Goal: Book appointment/travel/reservation

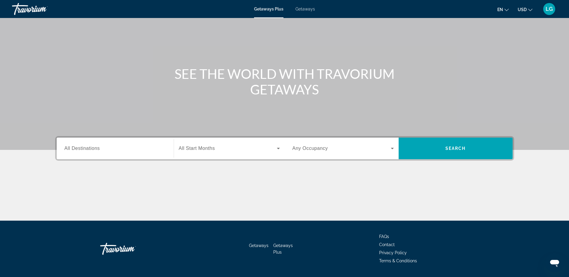
click at [143, 148] on input "Destination All Destinations" at bounding box center [115, 148] width 101 height 7
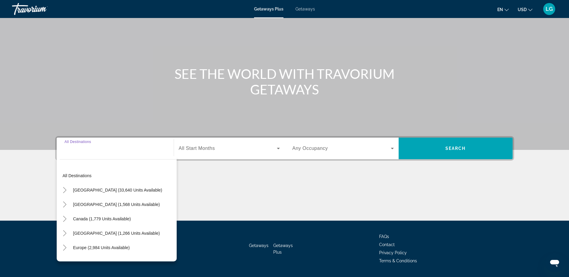
scroll to position [47, 0]
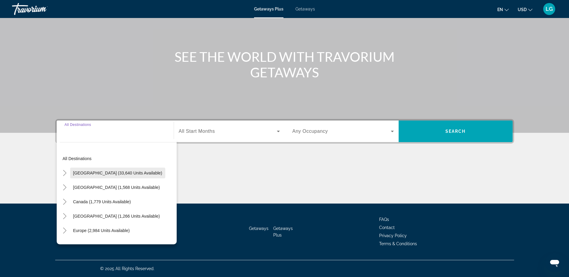
click at [70, 175] on span "Search widget" at bounding box center [117, 173] width 95 height 14
type input "**********"
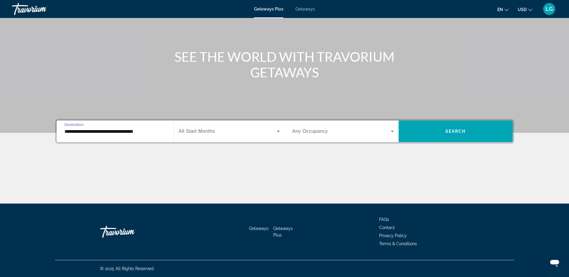
click at [218, 134] on span "Search widget" at bounding box center [228, 131] width 98 height 7
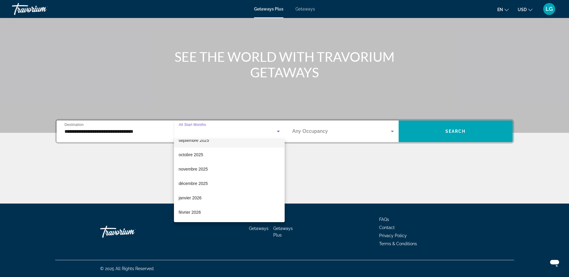
scroll to position [60, 0]
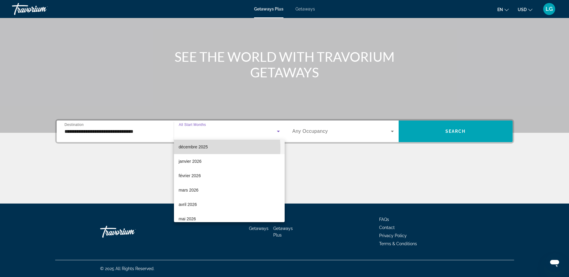
click at [201, 148] on span "décembre 2025" at bounding box center [193, 146] width 29 height 7
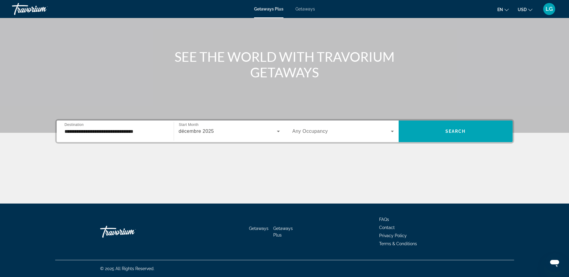
click at [315, 130] on span "Any Occupancy" at bounding box center [311, 131] width 36 height 5
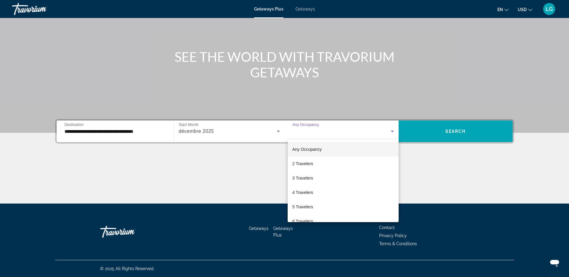
click at [453, 134] on div at bounding box center [284, 138] width 569 height 277
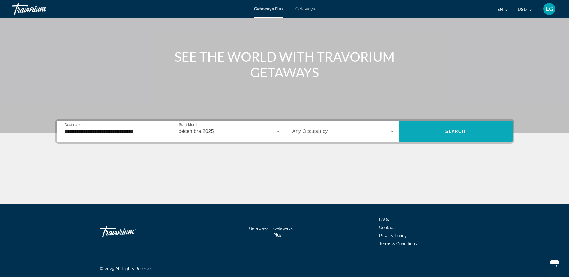
click at [452, 132] on span "Search" at bounding box center [456, 131] width 20 height 5
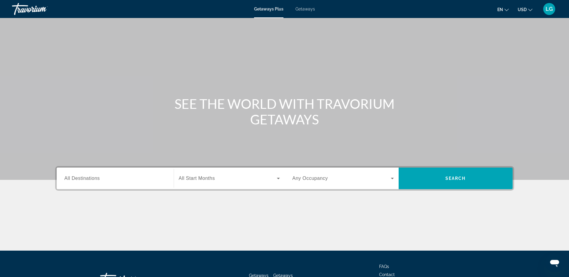
click at [156, 179] on input "Destination All Destinations" at bounding box center [115, 178] width 101 height 7
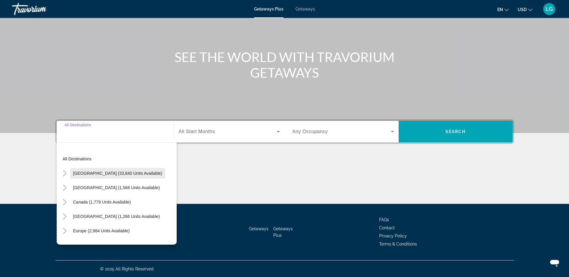
scroll to position [47, 0]
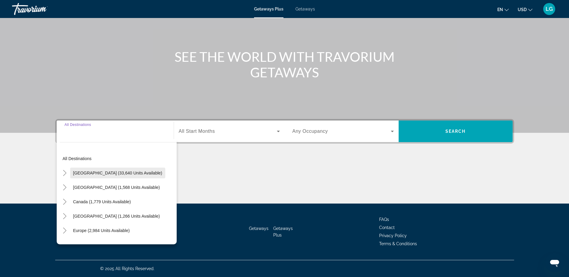
click at [117, 173] on span "[GEOGRAPHIC_DATA] (33,640 units available)" at bounding box center [117, 173] width 89 height 5
type input "**********"
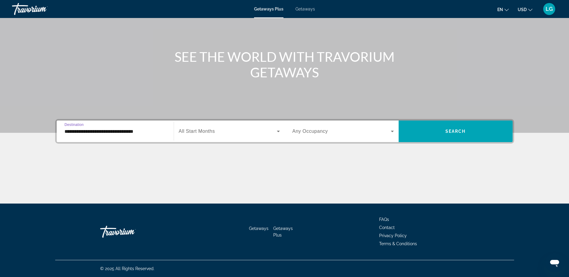
click at [211, 128] on div "Search widget" at bounding box center [229, 131] width 101 height 17
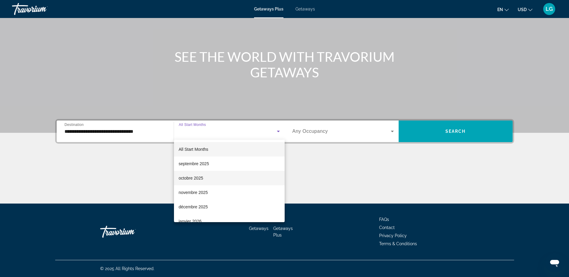
scroll to position [30, 0]
click at [211, 174] on mat-option "décembre 2025" at bounding box center [229, 177] width 111 height 14
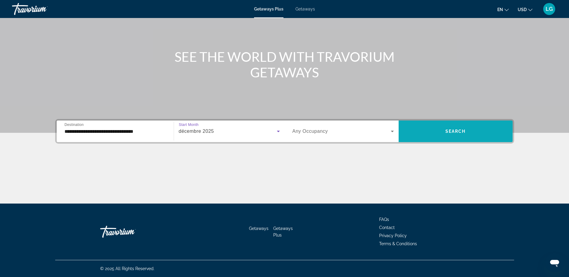
click at [494, 132] on span "Search widget" at bounding box center [456, 131] width 114 height 14
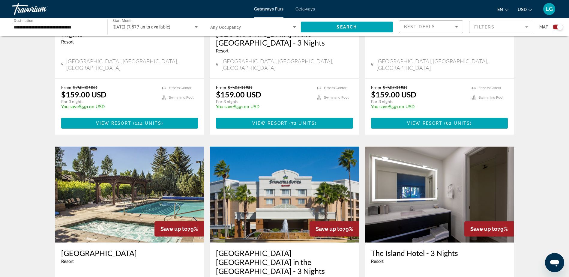
scroll to position [840, 0]
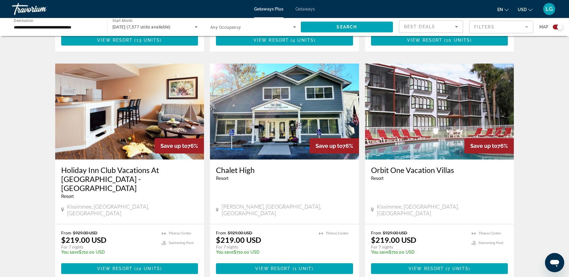
scroll to position [840, 0]
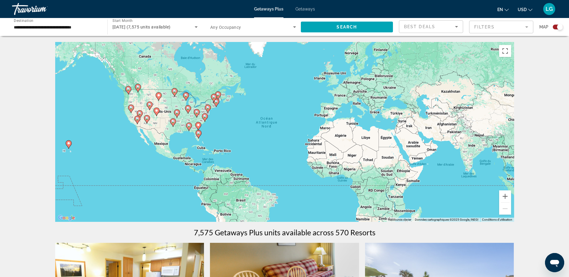
click at [190, 103] on div "Pour activer le glissement avec le clavier, appuyez sur Alt+Entrée. Une fois ce…" at bounding box center [284, 132] width 459 height 180
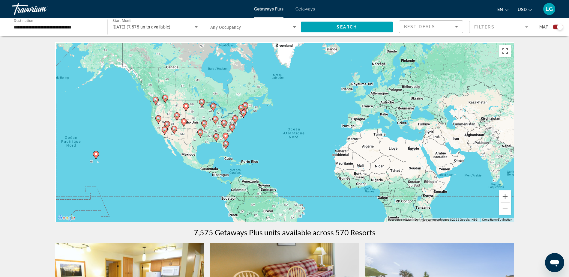
drag, startPoint x: 190, startPoint y: 103, endPoint x: 208, endPoint y: 113, distance: 20.6
click at [217, 116] on div "Pour activer le glissement avec le clavier, appuyez sur Alt+Entrée. Une fois ce…" at bounding box center [284, 132] width 459 height 180
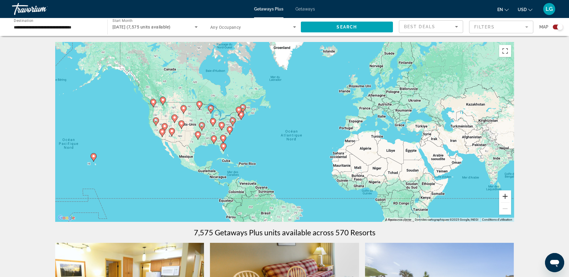
click at [507, 196] on button "Zoom avant" at bounding box center [505, 197] width 12 height 12
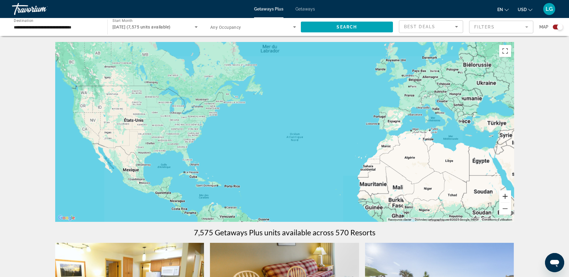
click at [507, 196] on button "Zoom avant" at bounding box center [505, 197] width 12 height 12
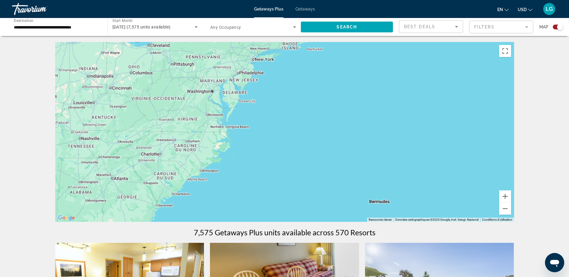
drag, startPoint x: 184, startPoint y: 140, endPoint x: 575, endPoint y: 137, distance: 390.4
click at [569, 137] on html "**********" at bounding box center [284, 138] width 569 height 277
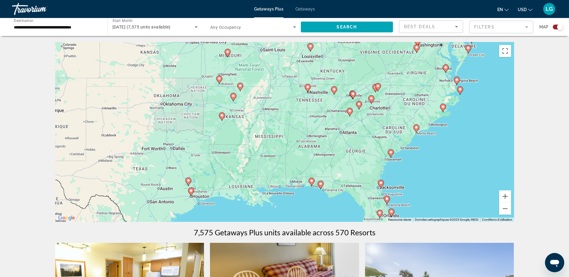
drag, startPoint x: 186, startPoint y: 119, endPoint x: 396, endPoint y: 89, distance: 212.3
click at [403, 88] on div "Pour activer le glissement avec le clavier, appuyez sur Alt+Entrée. Une fois ce…" at bounding box center [284, 132] width 459 height 180
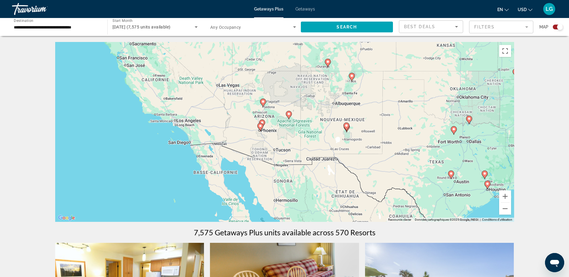
drag, startPoint x: 150, startPoint y: 132, endPoint x: 449, endPoint y: 125, distance: 299.0
click at [449, 125] on div "Pour activer le glissement avec le clavier, appuyez sur Alt+Entrée. Une fois ce…" at bounding box center [284, 132] width 459 height 180
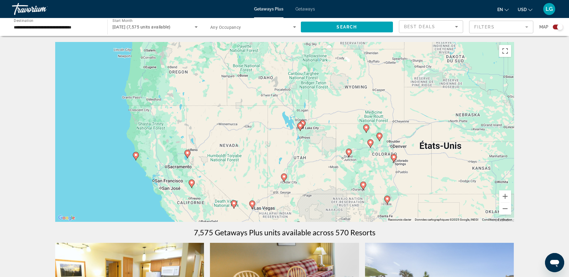
drag, startPoint x: 188, startPoint y: 90, endPoint x: 214, endPoint y: 214, distance: 125.9
click at [214, 214] on div "Pour activer le glissement avec le clavier, appuyez sur Alt+Entrée. Une fois ce…" at bounding box center [284, 132] width 459 height 180
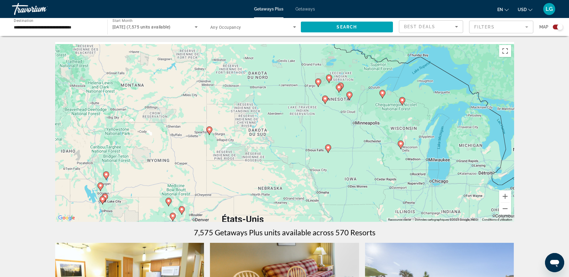
drag, startPoint x: 385, startPoint y: 121, endPoint x: 182, endPoint y: 197, distance: 217.1
click at [182, 197] on div "Pour activer le glissement avec le clavier, appuyez sur Alt+Entrée. Une fois ce…" at bounding box center [284, 132] width 459 height 180
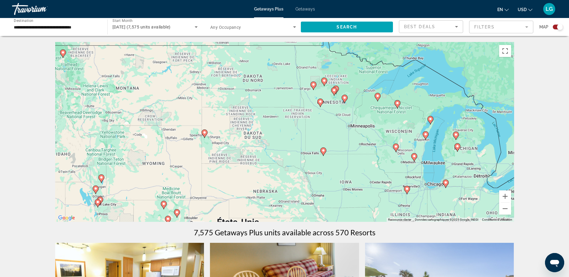
click at [322, 151] on icon "Main content" at bounding box center [322, 152] width 5 height 8
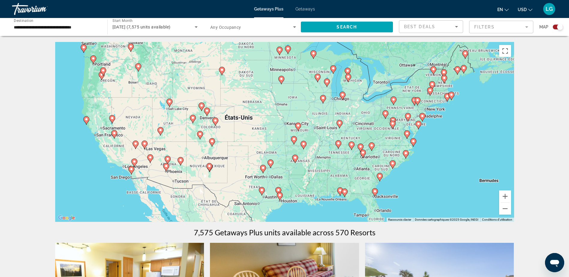
drag, startPoint x: 275, startPoint y: 152, endPoint x: 270, endPoint y: 129, distance: 23.0
click at [270, 129] on div "Pour activer le glissement avec le clavier, appuyez sur Alt+Entrée. Une fois ce…" at bounding box center [284, 132] width 459 height 180
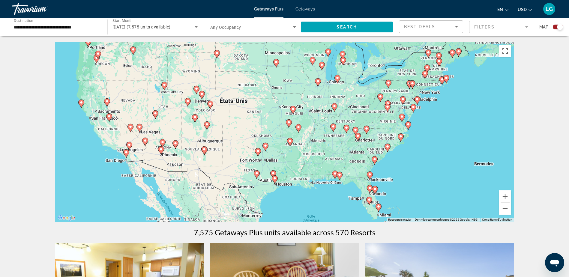
click at [289, 124] on image "Main content" at bounding box center [289, 123] width 4 height 4
type input "**********"
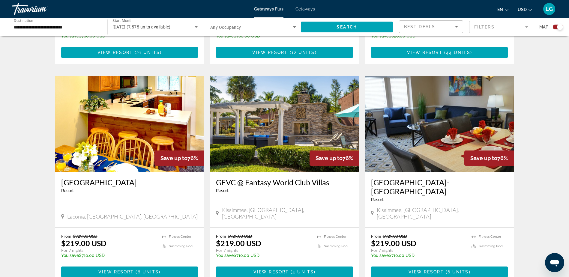
scroll to position [840, 0]
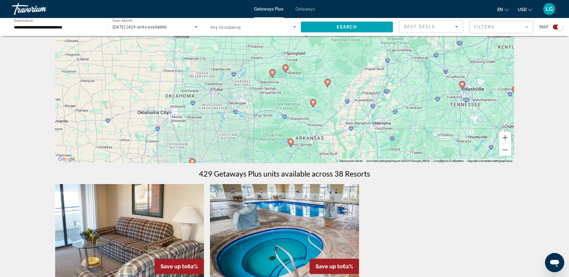
scroll to position [57, 0]
